Goal: Task Accomplishment & Management: Manage account settings

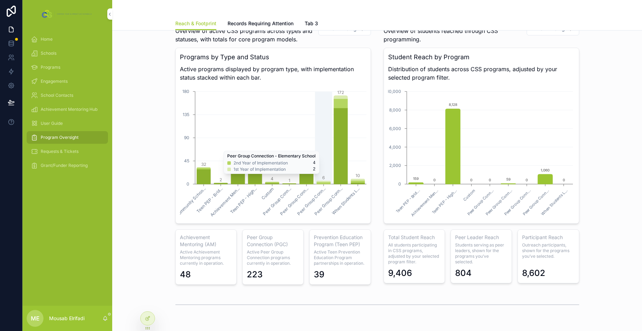
scroll to position [491, 0]
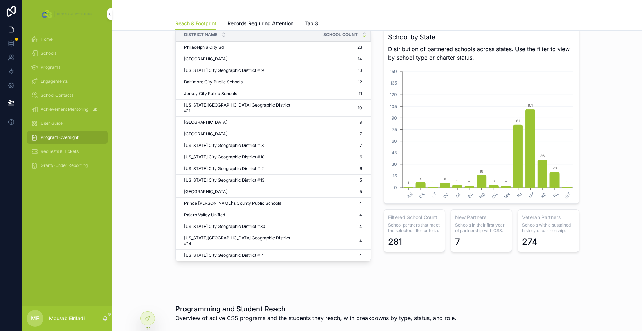
scroll to position [75, 0]
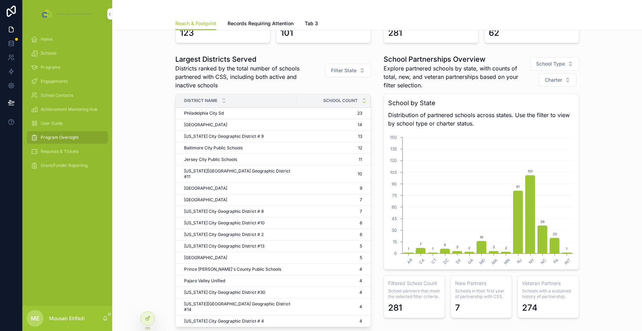
click at [145, 322] on div at bounding box center [148, 318] width 14 height 13
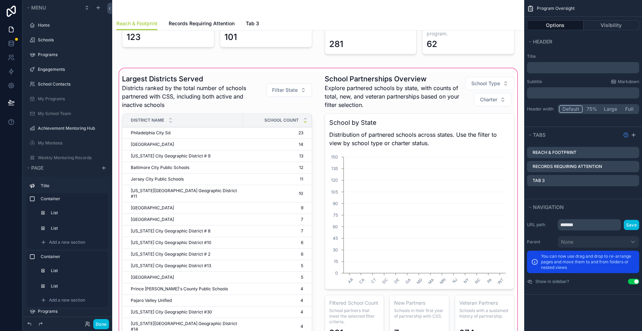
scroll to position [18, 0]
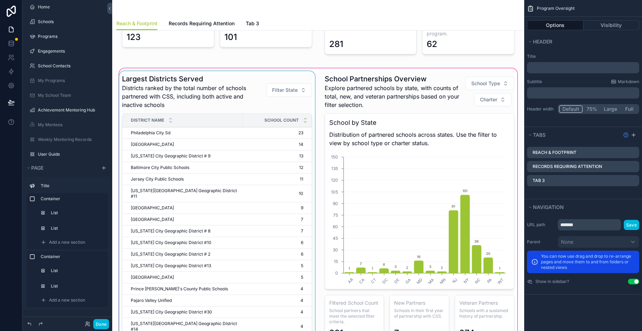
click at [225, 123] on div "District Name" at bounding box center [182, 120] width 121 height 13
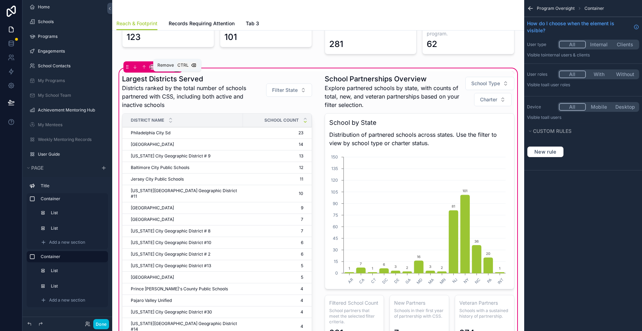
click at [177, 71] on div "scrollable content" at bounding box center [177, 67] width 8 height 8
click at [155, 104] on div "scrollable content" at bounding box center [321, 165] width 642 height 331
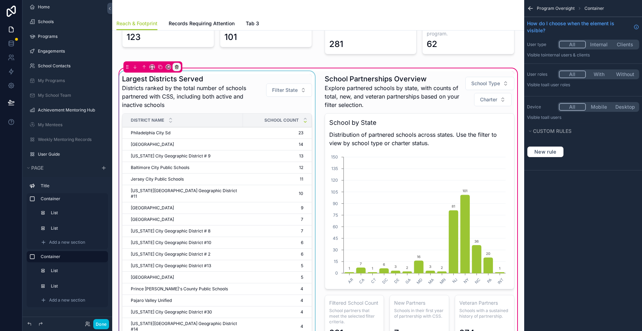
click at [151, 103] on div "scrollable content" at bounding box center [217, 211] width 198 height 281
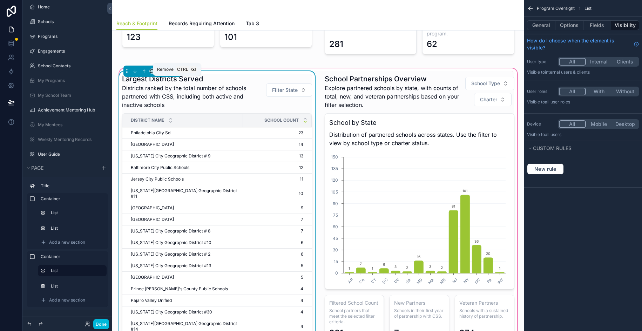
click at [177, 72] on icon "scrollable content" at bounding box center [177, 71] width 0 height 1
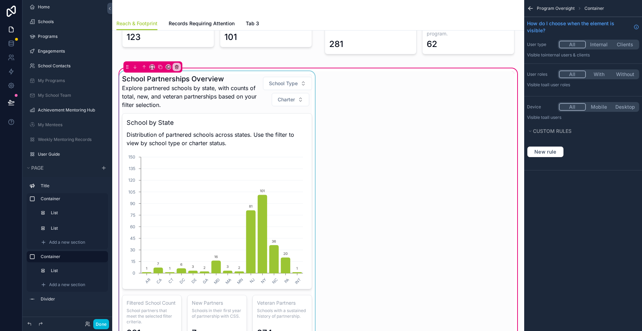
click at [166, 94] on div "scrollable content" at bounding box center [217, 208] width 198 height 275
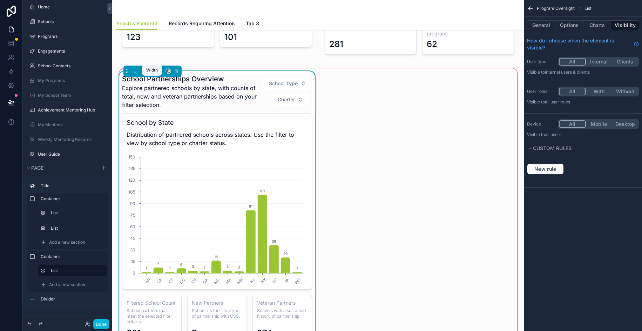
click at [153, 74] on icon "scrollable content" at bounding box center [152, 71] width 5 height 5
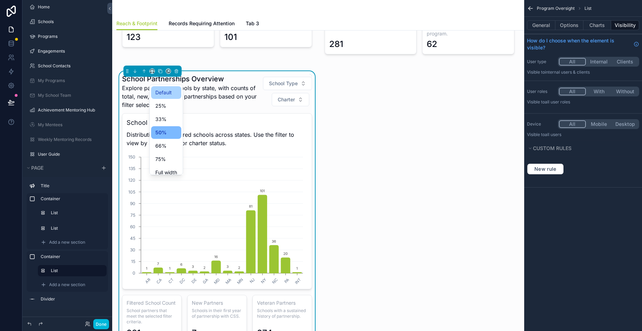
click at [166, 94] on span "Default" at bounding box center [163, 92] width 16 height 8
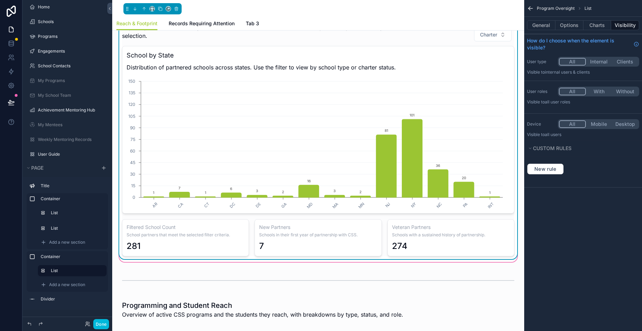
scroll to position [145, 0]
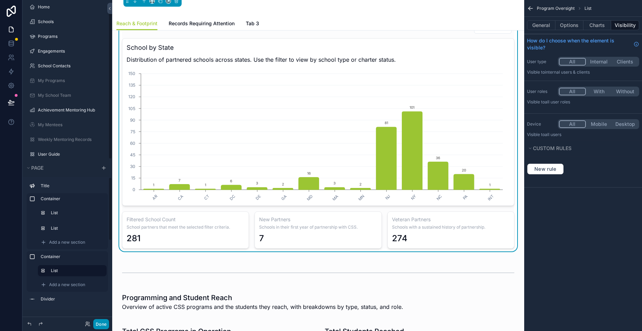
click at [106, 325] on button "Done" at bounding box center [101, 324] width 16 height 10
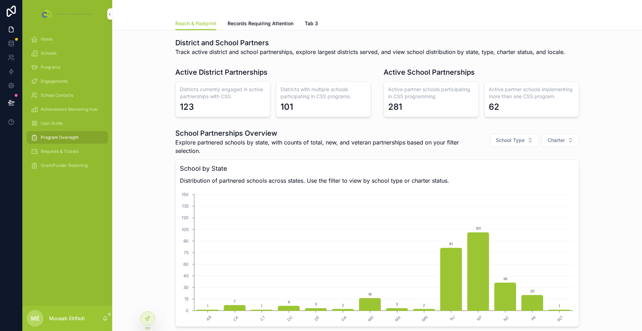
scroll to position [0, 0]
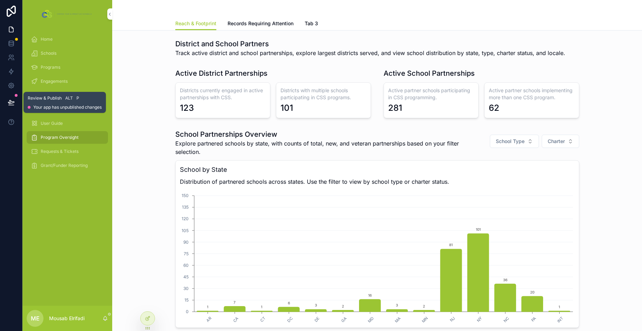
click at [10, 106] on button at bounding box center [11, 103] width 15 height 20
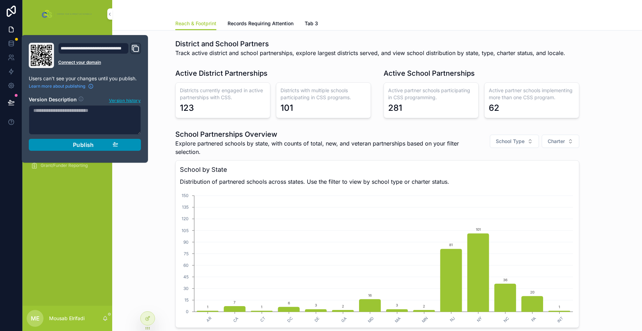
click at [66, 147] on div "Publish" at bounding box center [85, 144] width 67 height 7
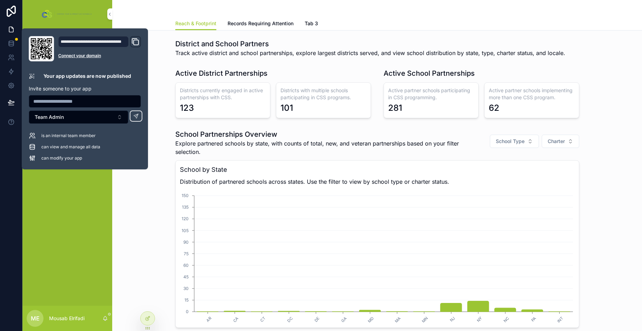
click at [155, 232] on div "School Partnerships Overview Explore partnered schools by state, with counts of…" at bounding box center [377, 250] width 519 height 247
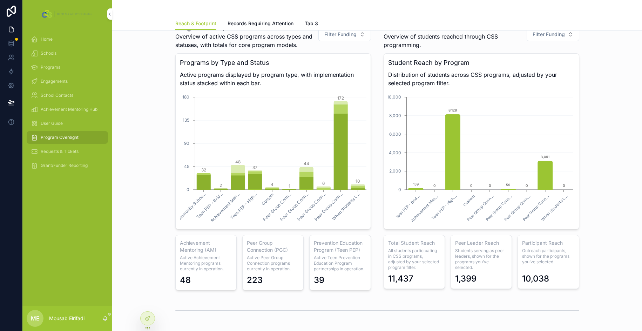
scroll to position [483, 0]
